Goal: Complete application form: Complete application form

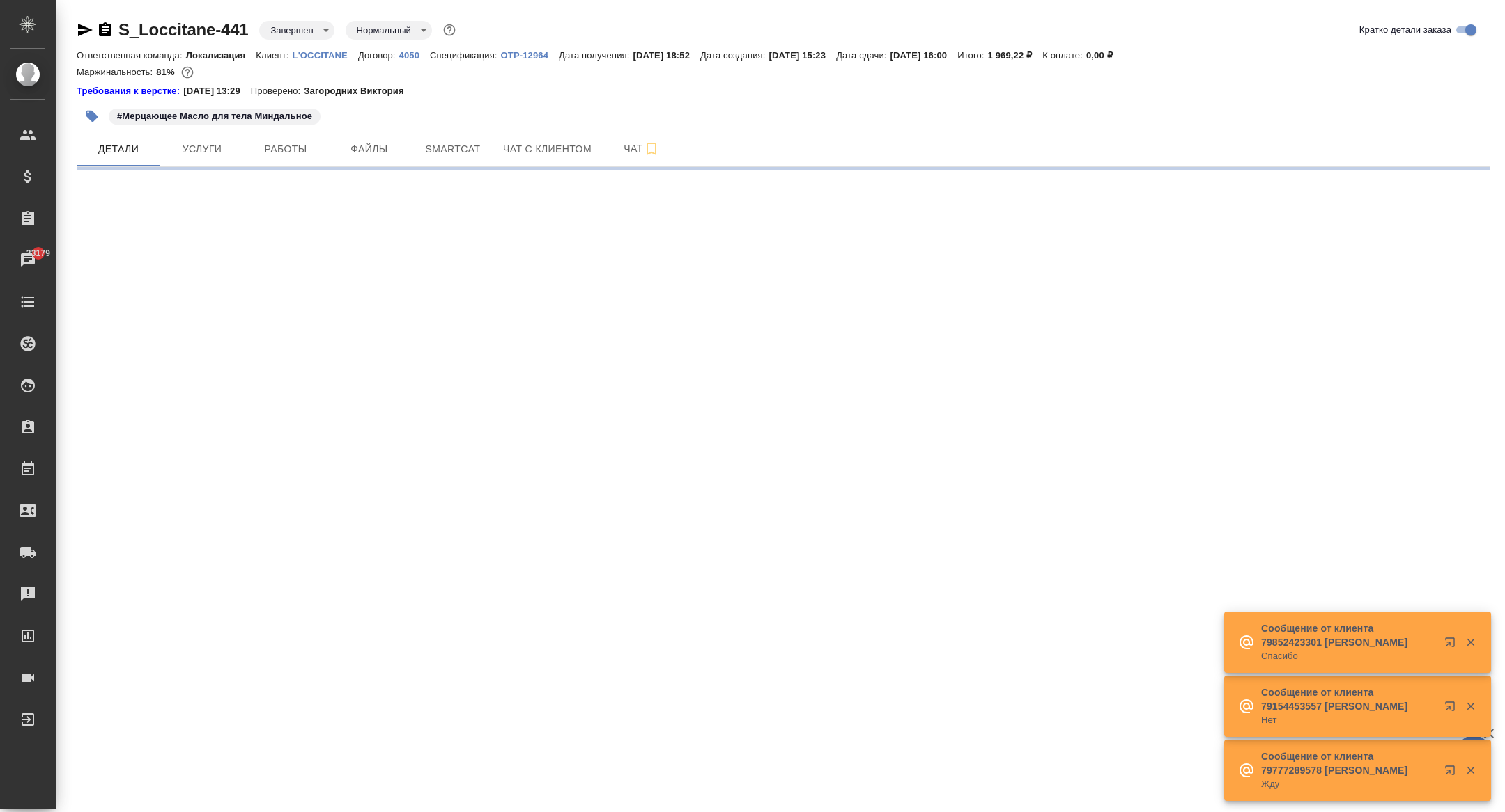
select select "RU"
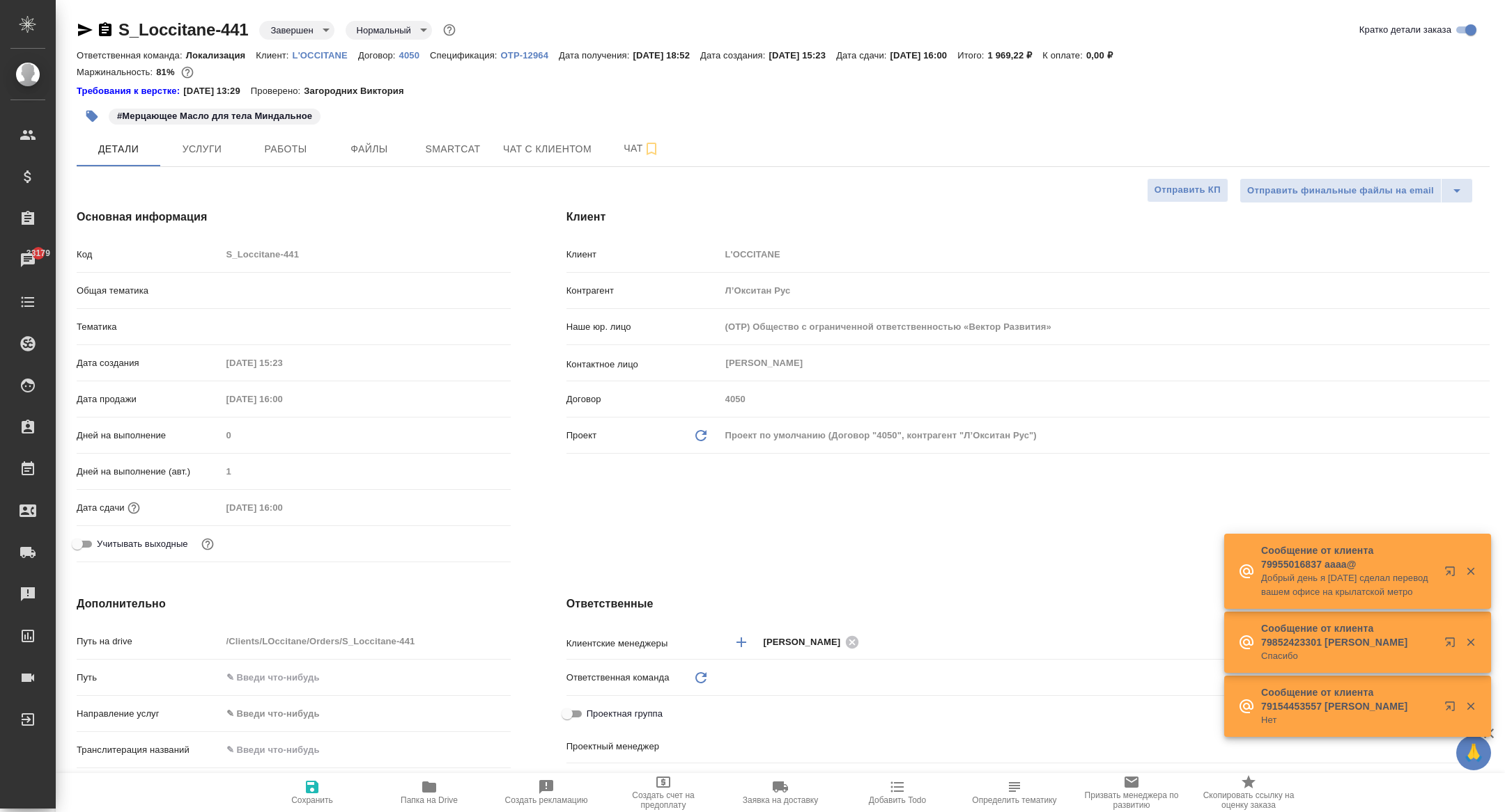
type textarea "x"
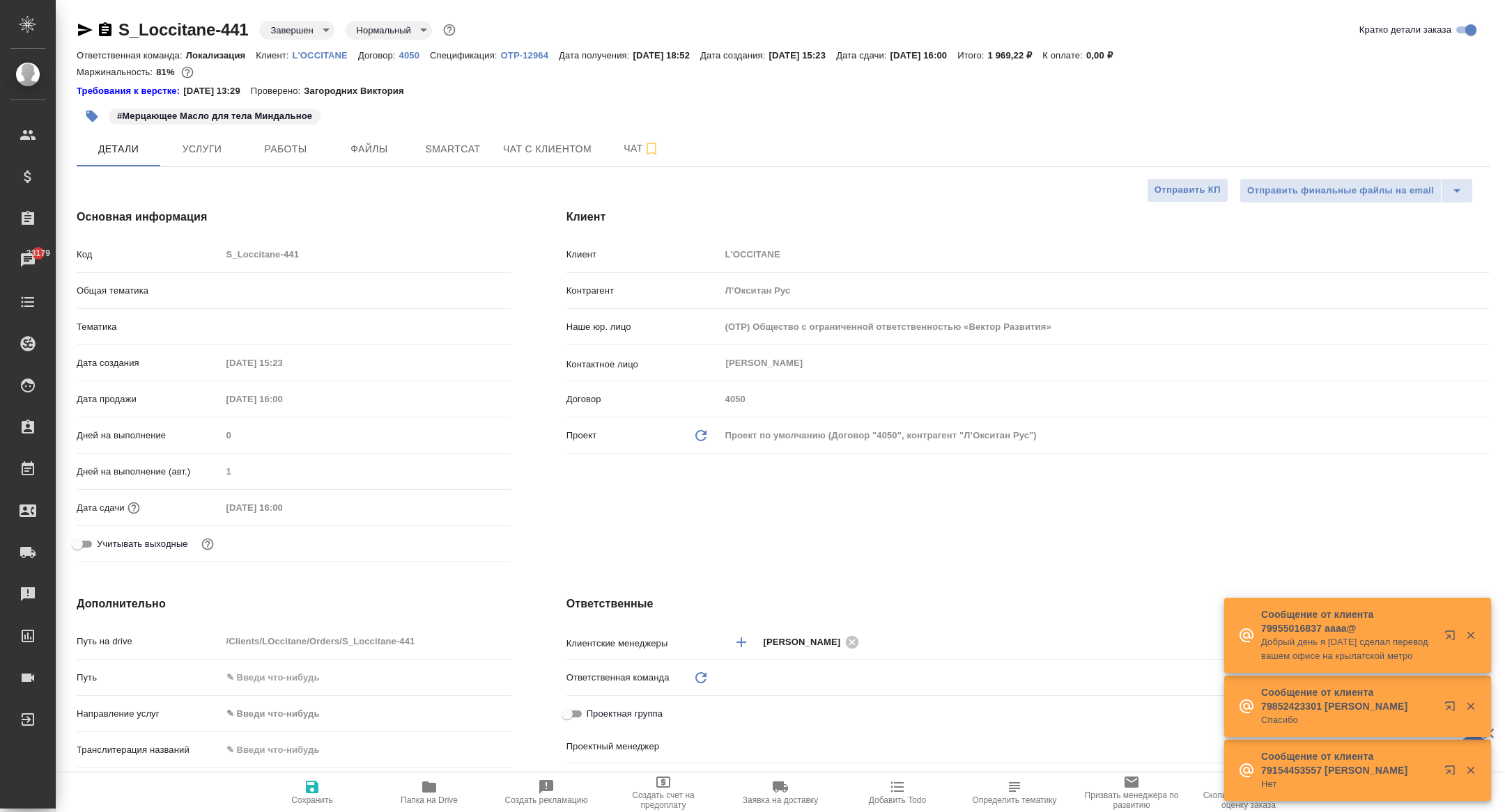
type textarea "x"
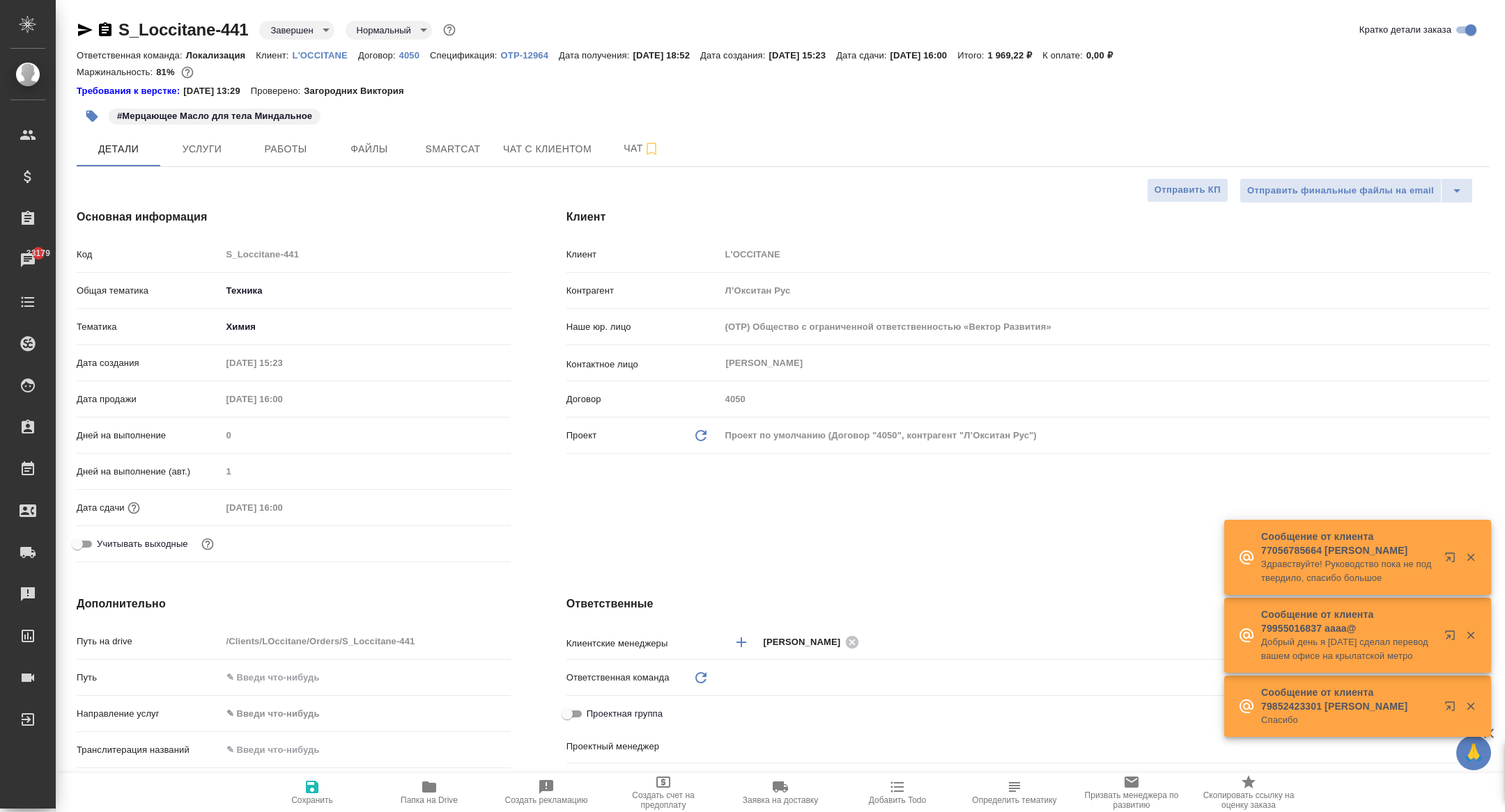
type input "Технический"
type input "[PERSON_NAME]"
